Goal: Transaction & Acquisition: Download file/media

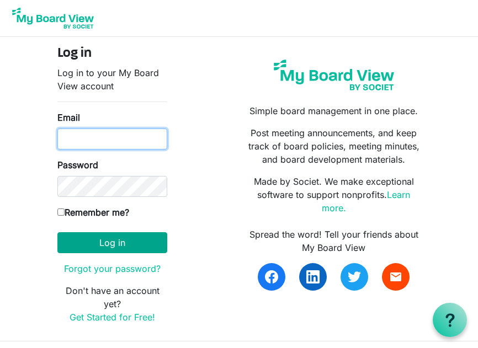
type input "robert.burkinshaw@gmail.com"
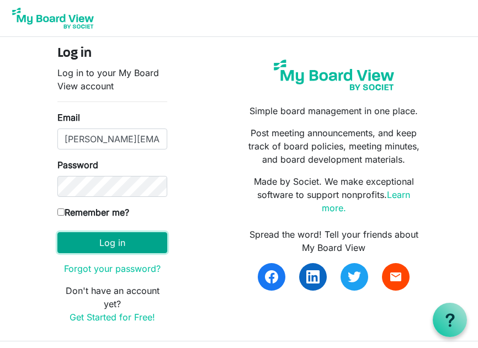
click at [110, 240] on button "Log in" at bounding box center [112, 242] width 110 height 21
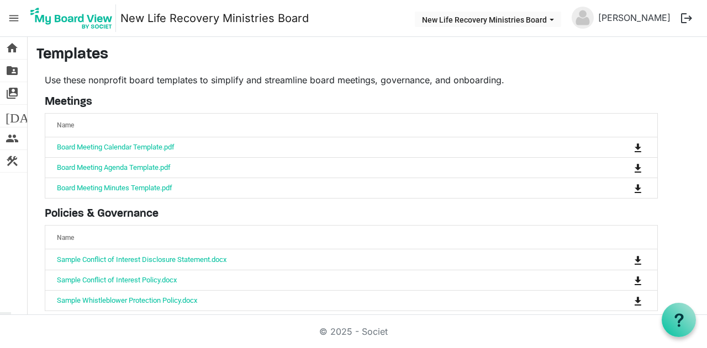
click at [486, 19] on span "New Life Recovery Ministries Board dropdownbutton" at bounding box center [552, 20] width 10 height 4
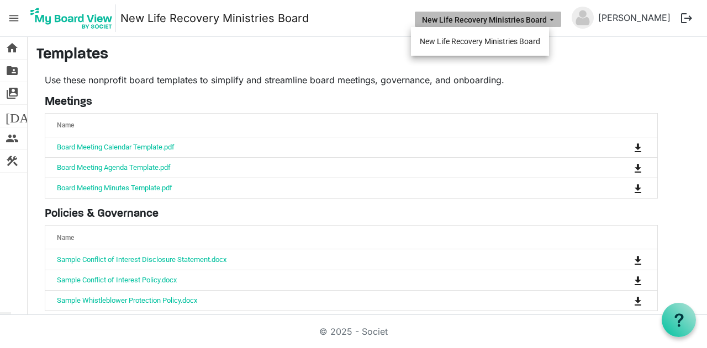
click at [486, 40] on li "New Life Recovery Ministries Board" at bounding box center [480, 41] width 138 height 20
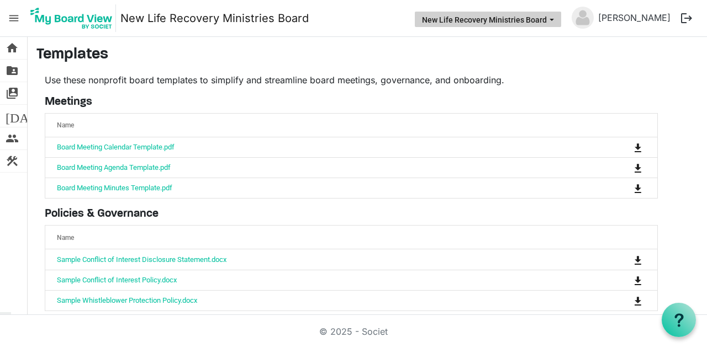
click at [486, 19] on span "New Life Recovery Ministries Board dropdownbutton" at bounding box center [552, 20] width 10 height 4
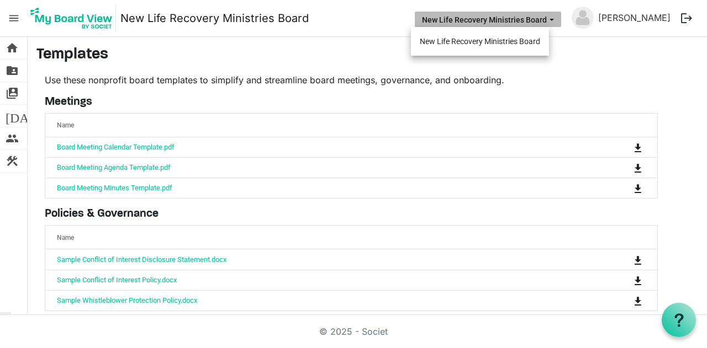
click at [486, 42] on li "New Life Recovery Ministries Board" at bounding box center [480, 41] width 138 height 20
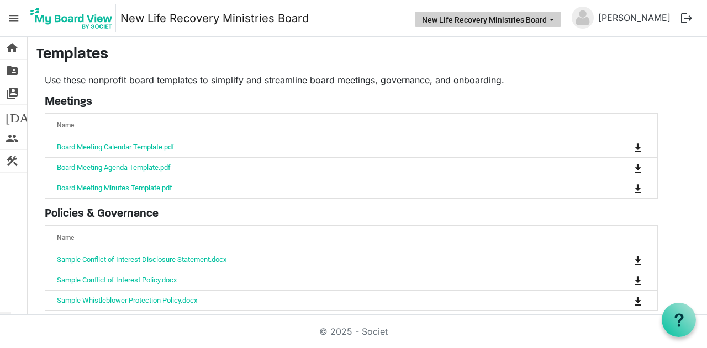
click at [444, 19] on button "New Life Recovery Ministries Board" at bounding box center [488, 19] width 146 height 15
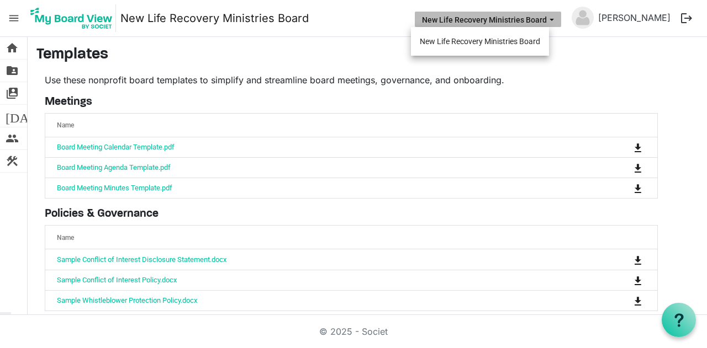
click at [444, 19] on button "New Life Recovery Ministries Board" at bounding box center [488, 19] width 146 height 15
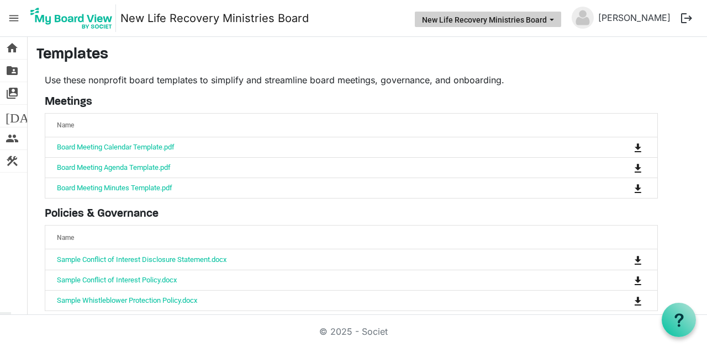
click at [444, 19] on button "New Life Recovery Ministries Board" at bounding box center [488, 19] width 146 height 15
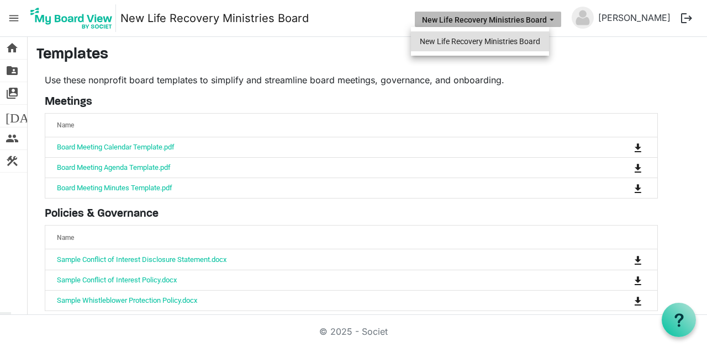
click at [448, 40] on li "New Life Recovery Ministries Board" at bounding box center [480, 41] width 138 height 20
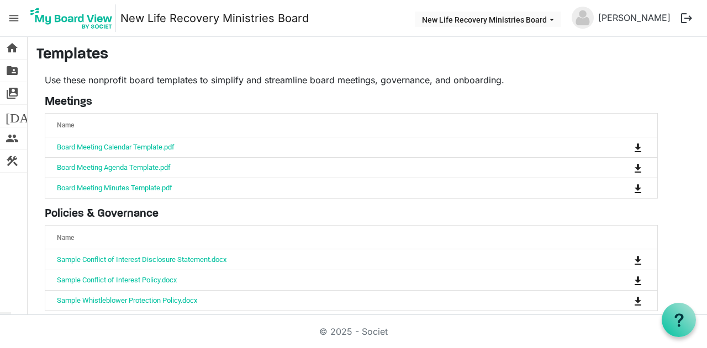
click at [448, 40] on main "Templates Use these nonprofit board templates to simplify and streamline board …" at bounding box center [367, 260] width 679 height 446
click at [486, 16] on link "[PERSON_NAME]" at bounding box center [633, 18] width 81 height 22
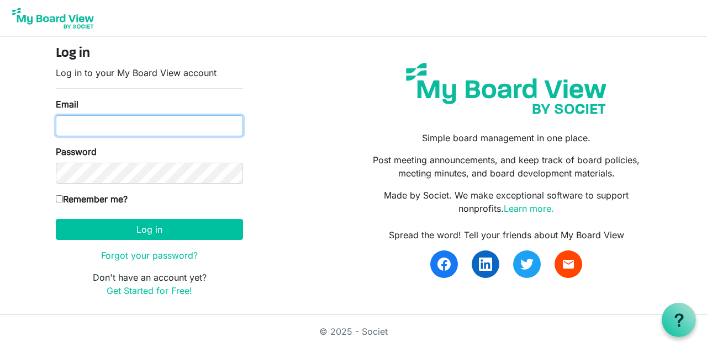
type input "robert.burkinshaw@gmail.com"
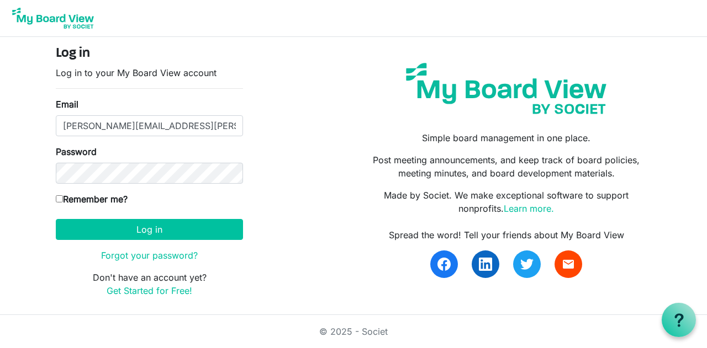
click at [150, 231] on button "Log in" at bounding box center [149, 229] width 187 height 21
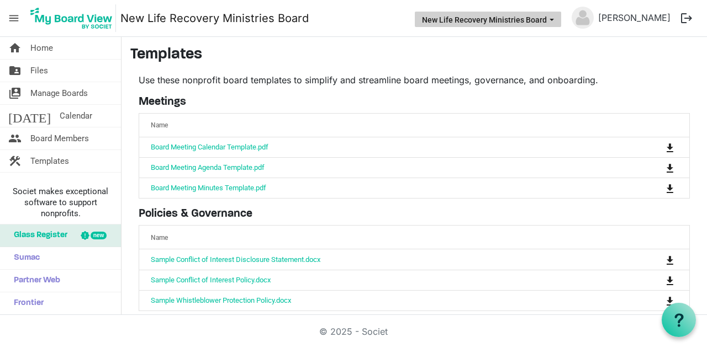
click at [543, 22] on button "New Life Recovery Ministries Board" at bounding box center [488, 19] width 146 height 15
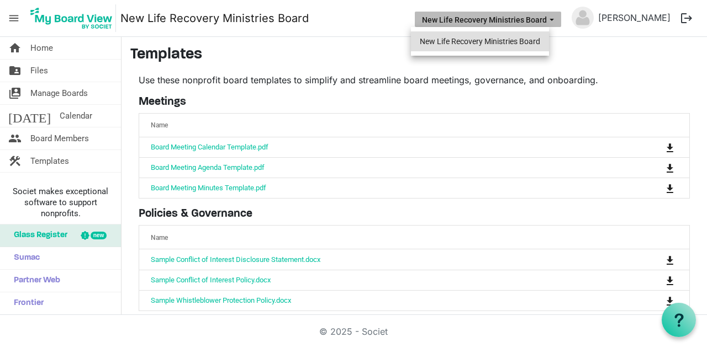
click at [524, 41] on li "New Life Recovery Ministries Board" at bounding box center [480, 41] width 138 height 20
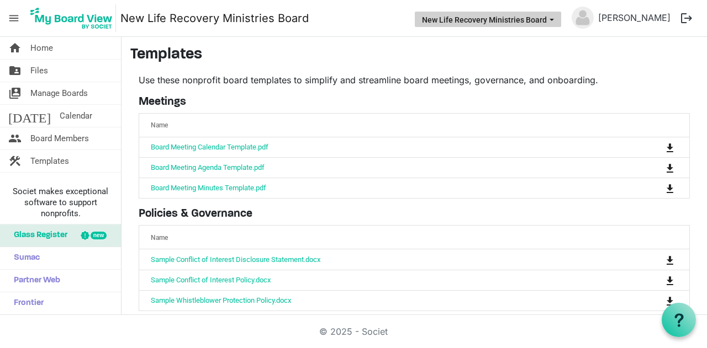
click at [531, 20] on button "New Life Recovery Ministries Board" at bounding box center [488, 19] width 146 height 15
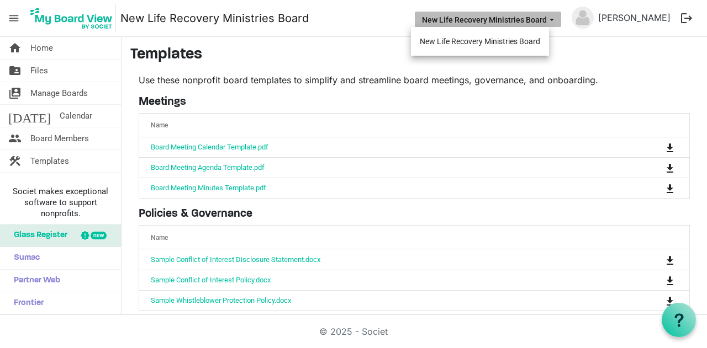
click at [531, 20] on button "New Life Recovery Ministries Board" at bounding box center [488, 19] width 146 height 15
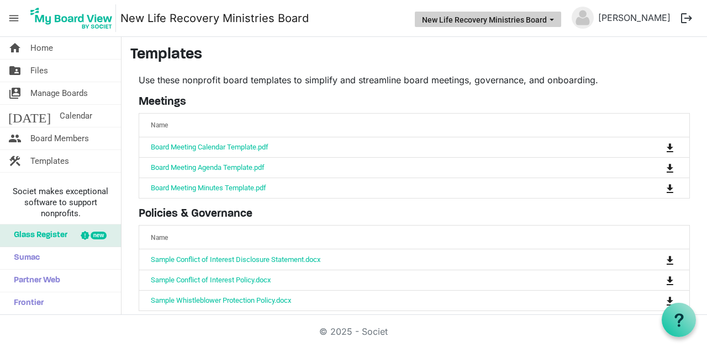
click at [528, 22] on button "New Life Recovery Ministries Board" at bounding box center [488, 19] width 146 height 15
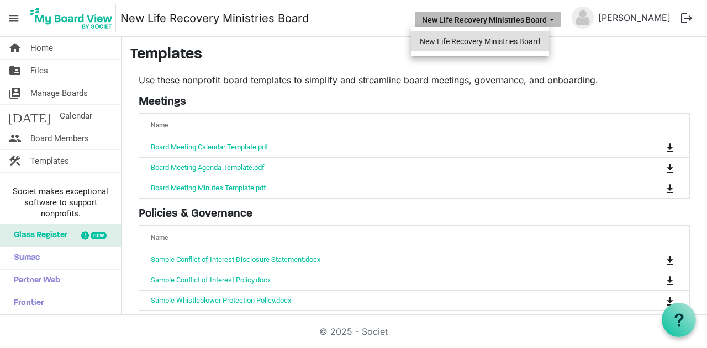
click at [524, 38] on li "New Life Recovery Ministries Board" at bounding box center [480, 41] width 138 height 20
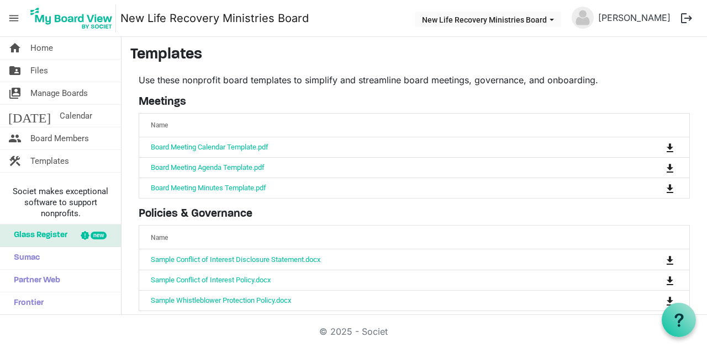
click at [524, 38] on main "Templates Use these nonprofit board templates to simplify and streamline board …" at bounding box center [413, 260] width 585 height 446
click at [40, 49] on span "Home" at bounding box center [41, 48] width 23 height 22
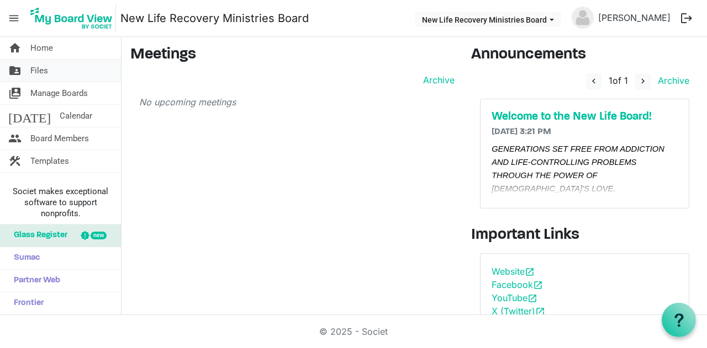
click at [43, 71] on span "Files" at bounding box center [39, 71] width 18 height 22
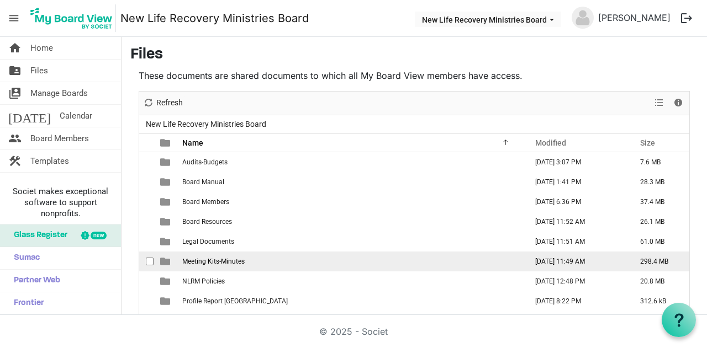
click at [550, 259] on td "[DATE] 11:49 AM" at bounding box center [575, 262] width 105 height 20
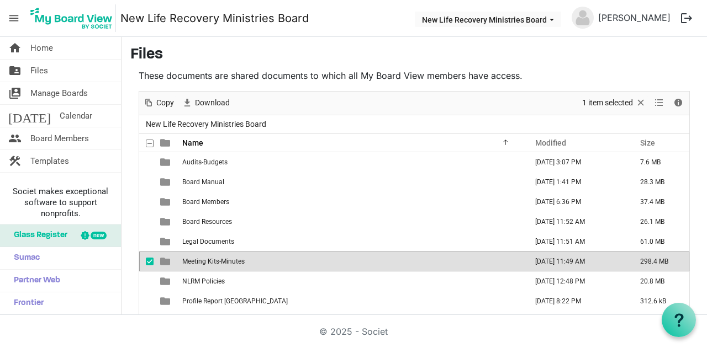
click at [257, 260] on td "Meeting Kits-Minutes" at bounding box center [351, 262] width 344 height 20
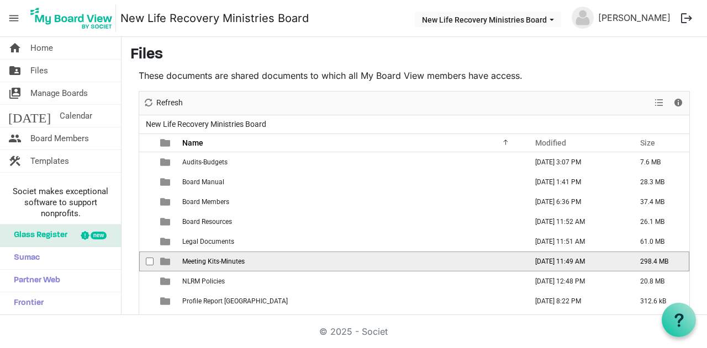
click at [257, 260] on td "Meeting Kits-Minutes" at bounding box center [351, 262] width 344 height 20
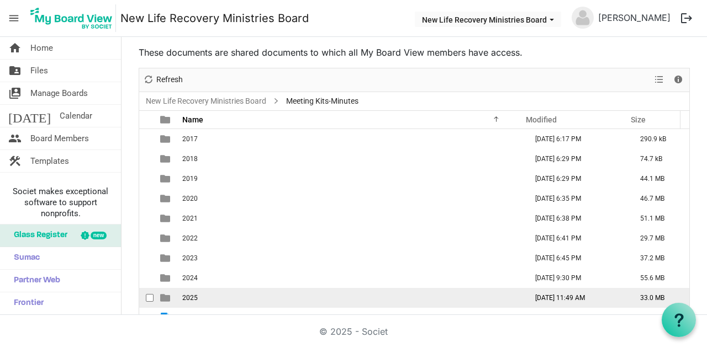
click at [227, 293] on td "2025" at bounding box center [351, 298] width 344 height 20
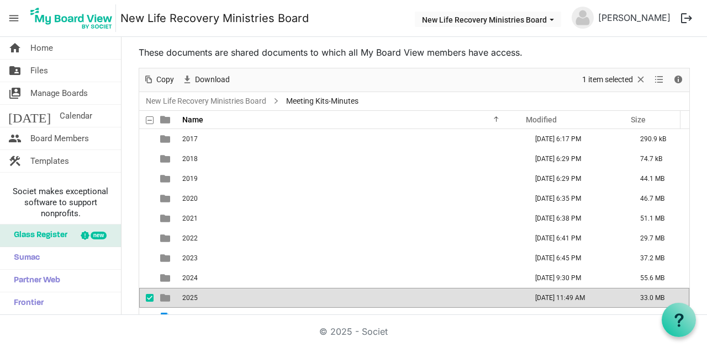
click at [227, 293] on td "2025" at bounding box center [351, 298] width 344 height 20
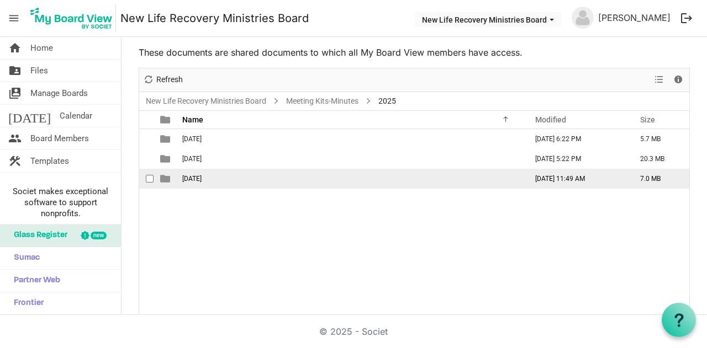
click at [202, 177] on span "[DATE]" at bounding box center [191, 179] width 19 height 8
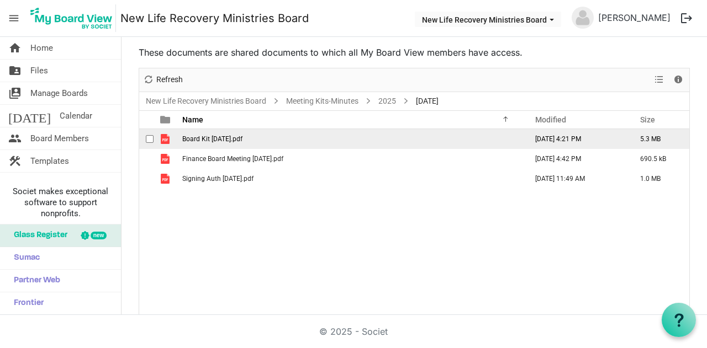
click at [198, 140] on span "Board Kit [DATE].pdf" at bounding box center [212, 139] width 60 height 8
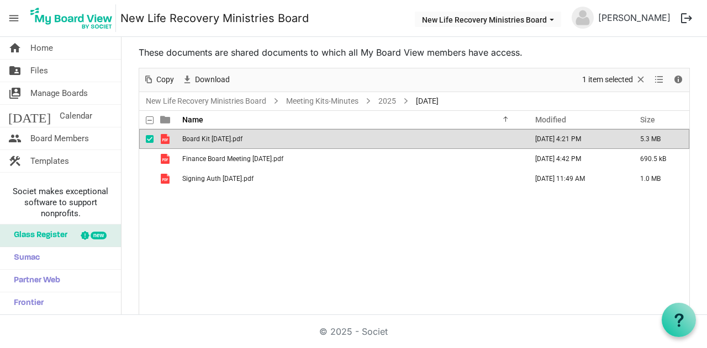
click at [198, 140] on span "Board Kit [DATE].pdf" at bounding box center [212, 139] width 60 height 8
click at [242, 139] on span "Board Kit [DATE].pdf" at bounding box center [212, 139] width 60 height 8
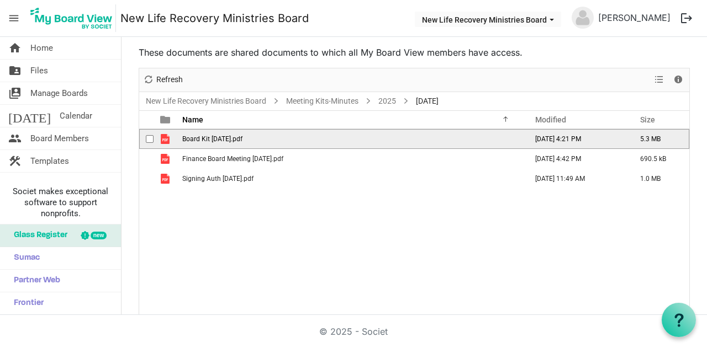
click at [242, 137] on span "Board Kit [DATE].pdf" at bounding box center [212, 139] width 60 height 8
